Goal: Task Accomplishment & Management: Manage account settings

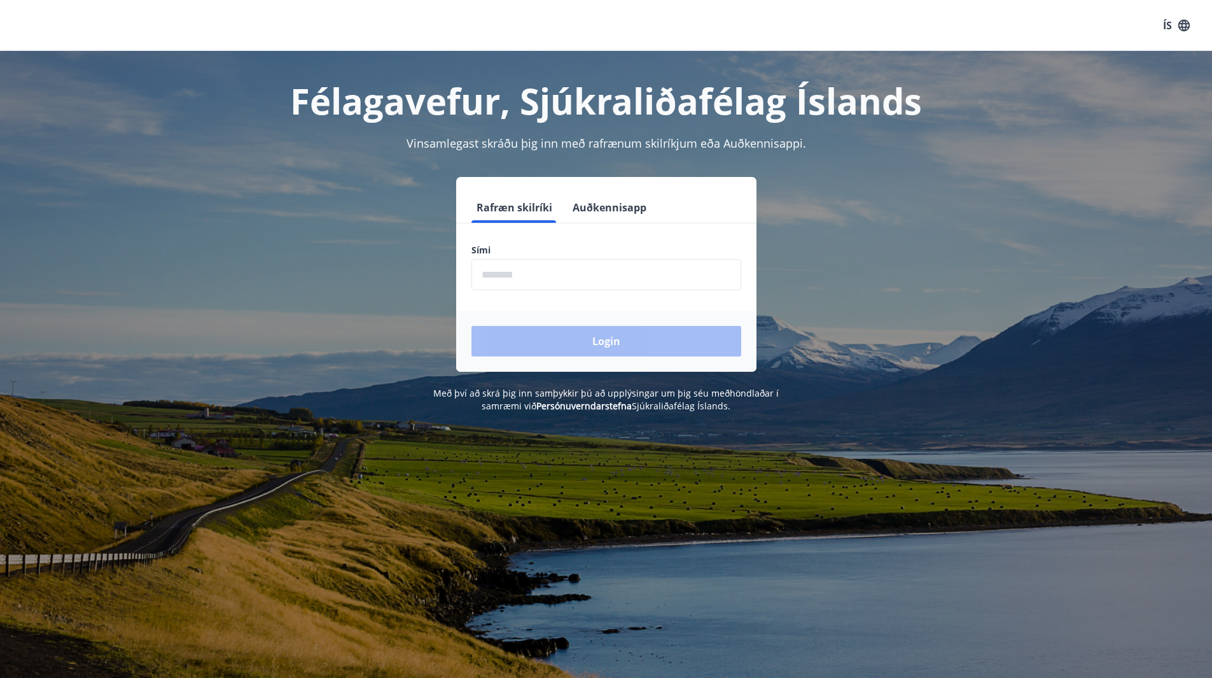
click at [556, 279] on input "phone" at bounding box center [606, 274] width 270 height 31
type input "********"
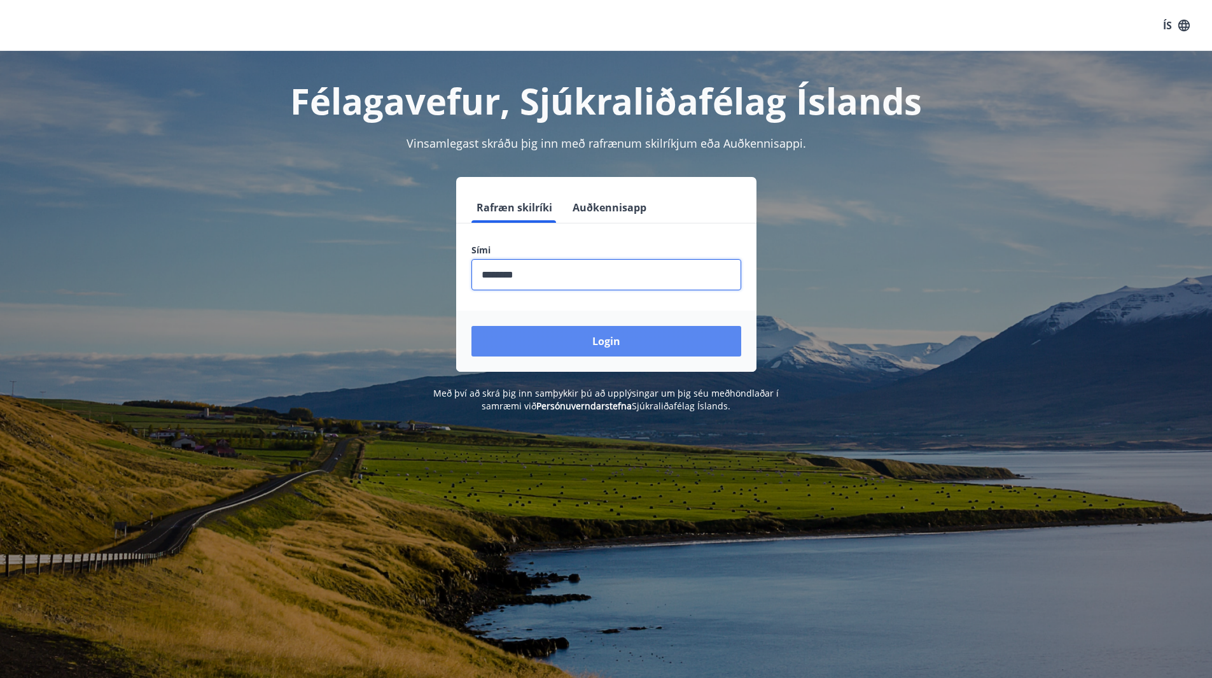
click at [549, 342] on button "Login" at bounding box center [606, 341] width 270 height 31
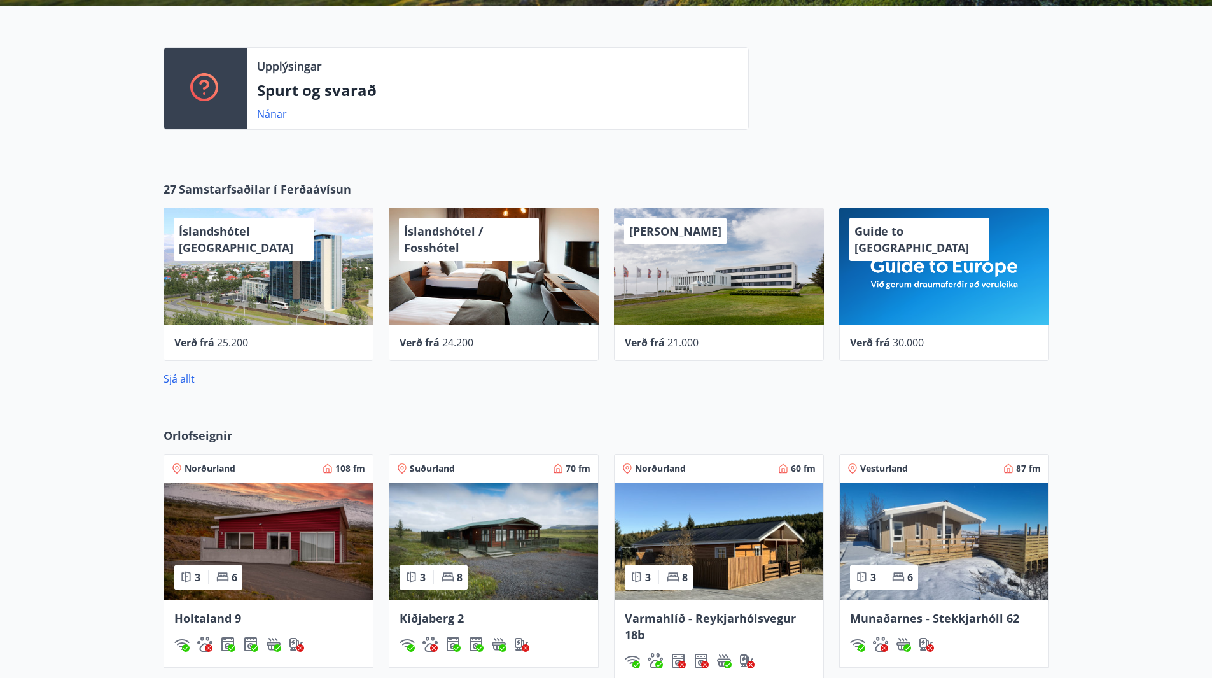
scroll to position [382, 0]
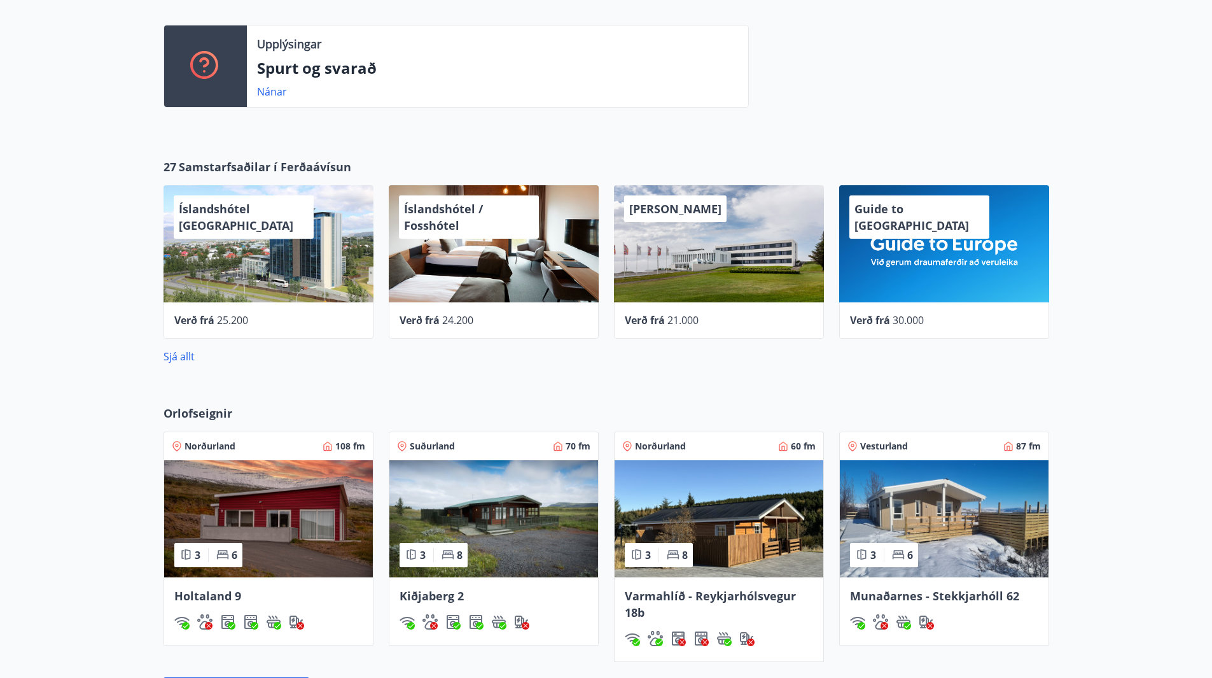
click at [304, 224] on div "Íslandshótel [GEOGRAPHIC_DATA]" at bounding box center [269, 243] width 210 height 117
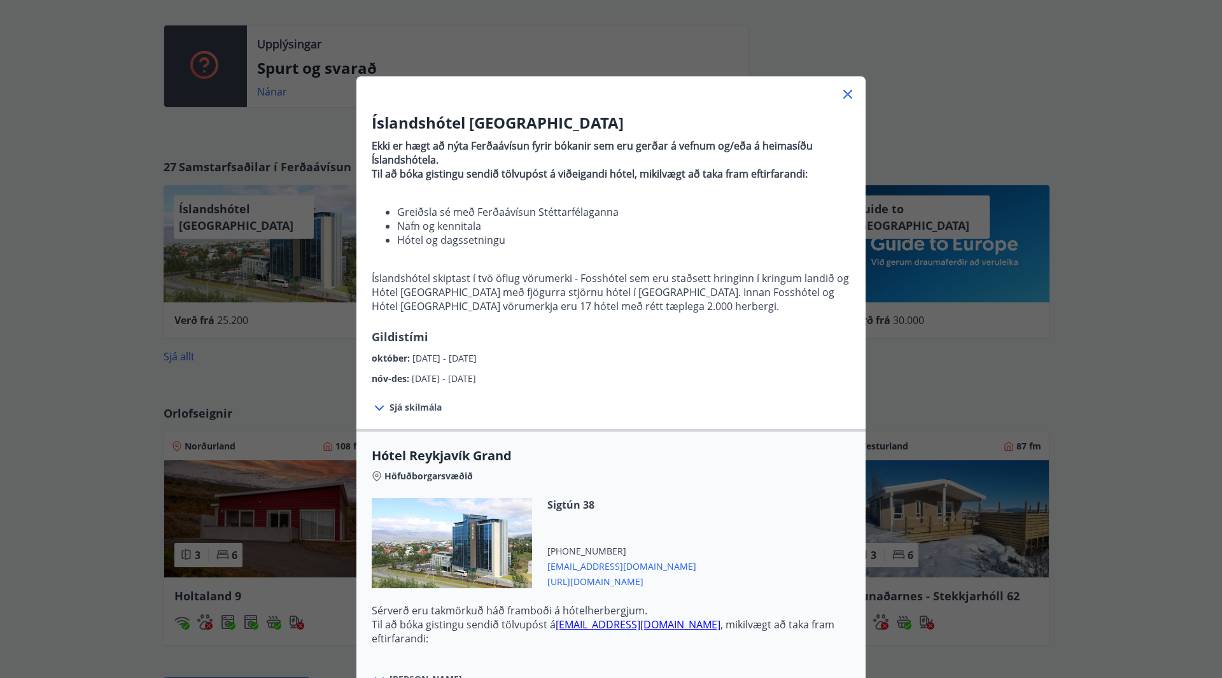
click at [844, 94] on icon at bounding box center [847, 94] width 15 height 15
